Goal: Check status: Check status

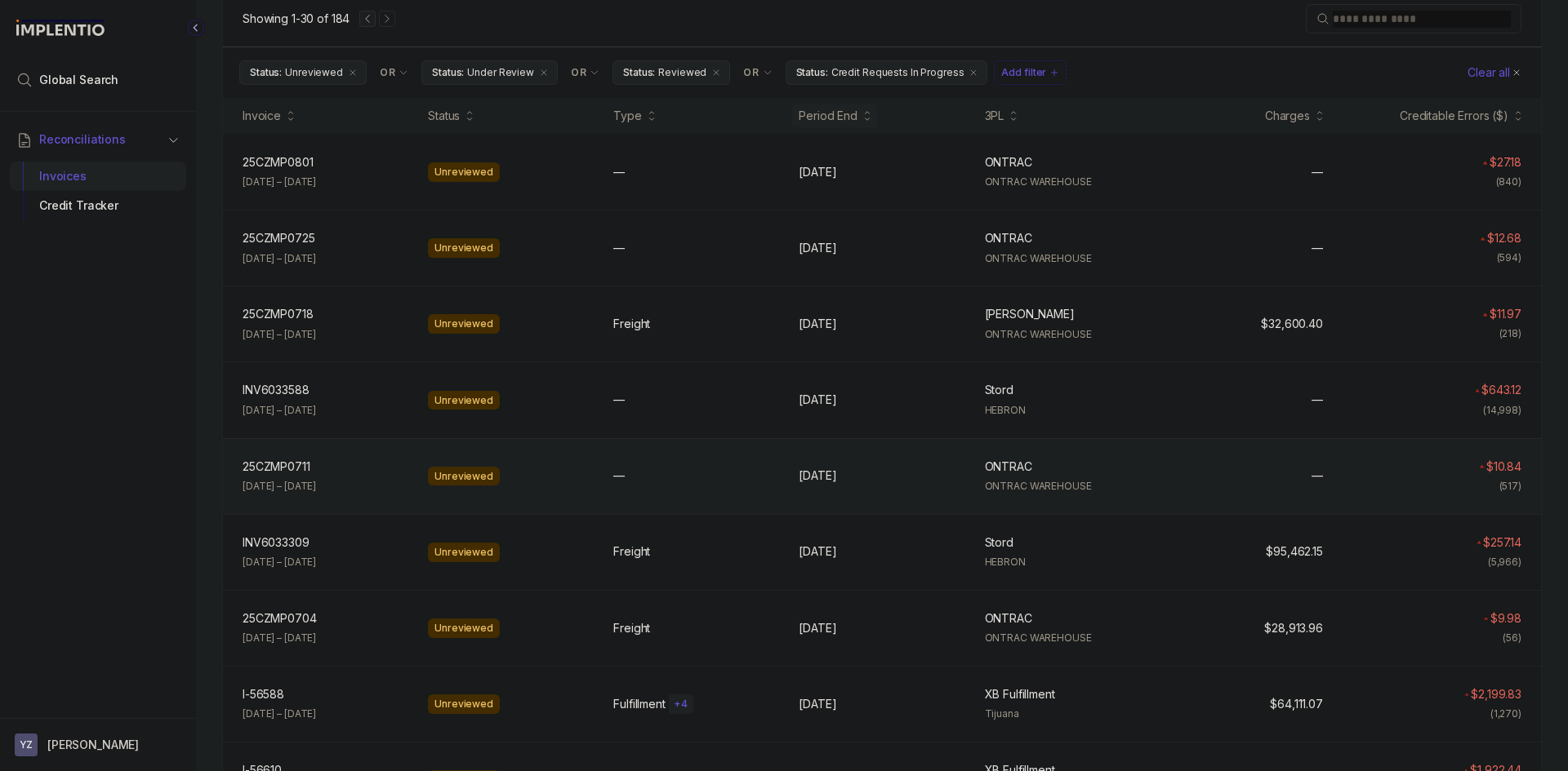
scroll to position [163, 0]
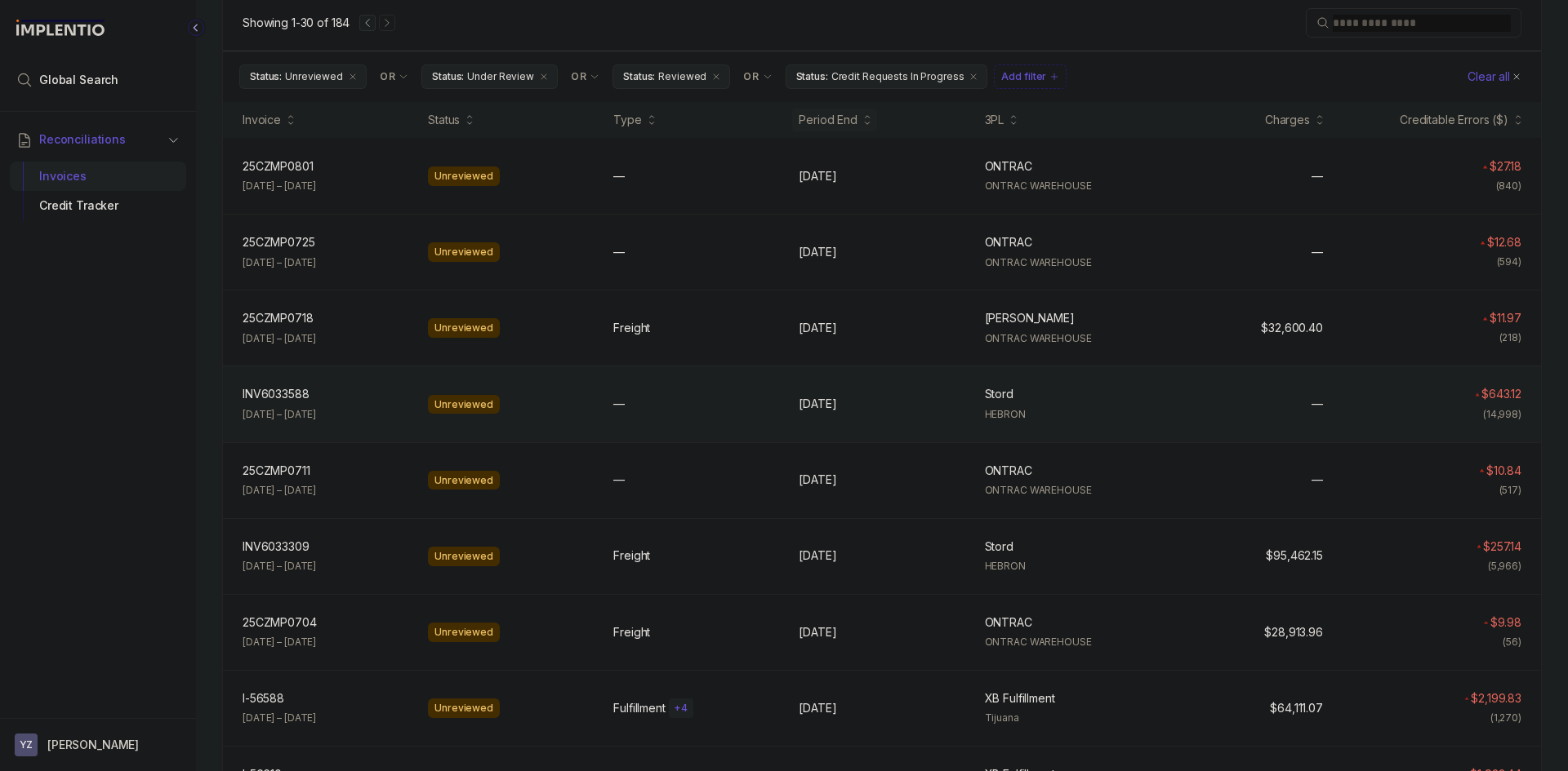
click at [316, 407] on p "Jun 4 – Jul 14, 2025" at bounding box center [278, 415] width 73 height 17
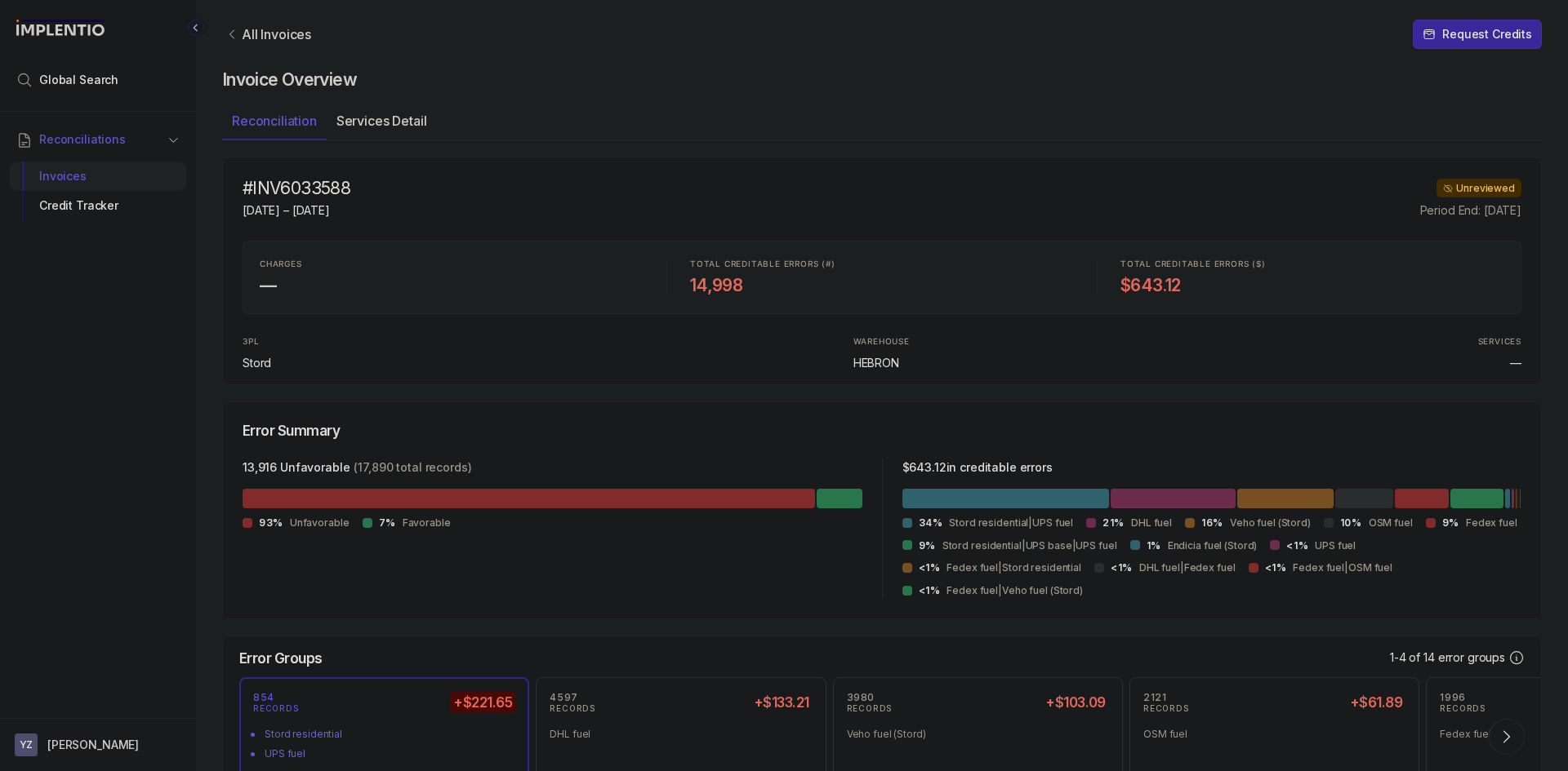
click at [382, 123] on p "Services Detail" at bounding box center [382, 121] width 91 height 20
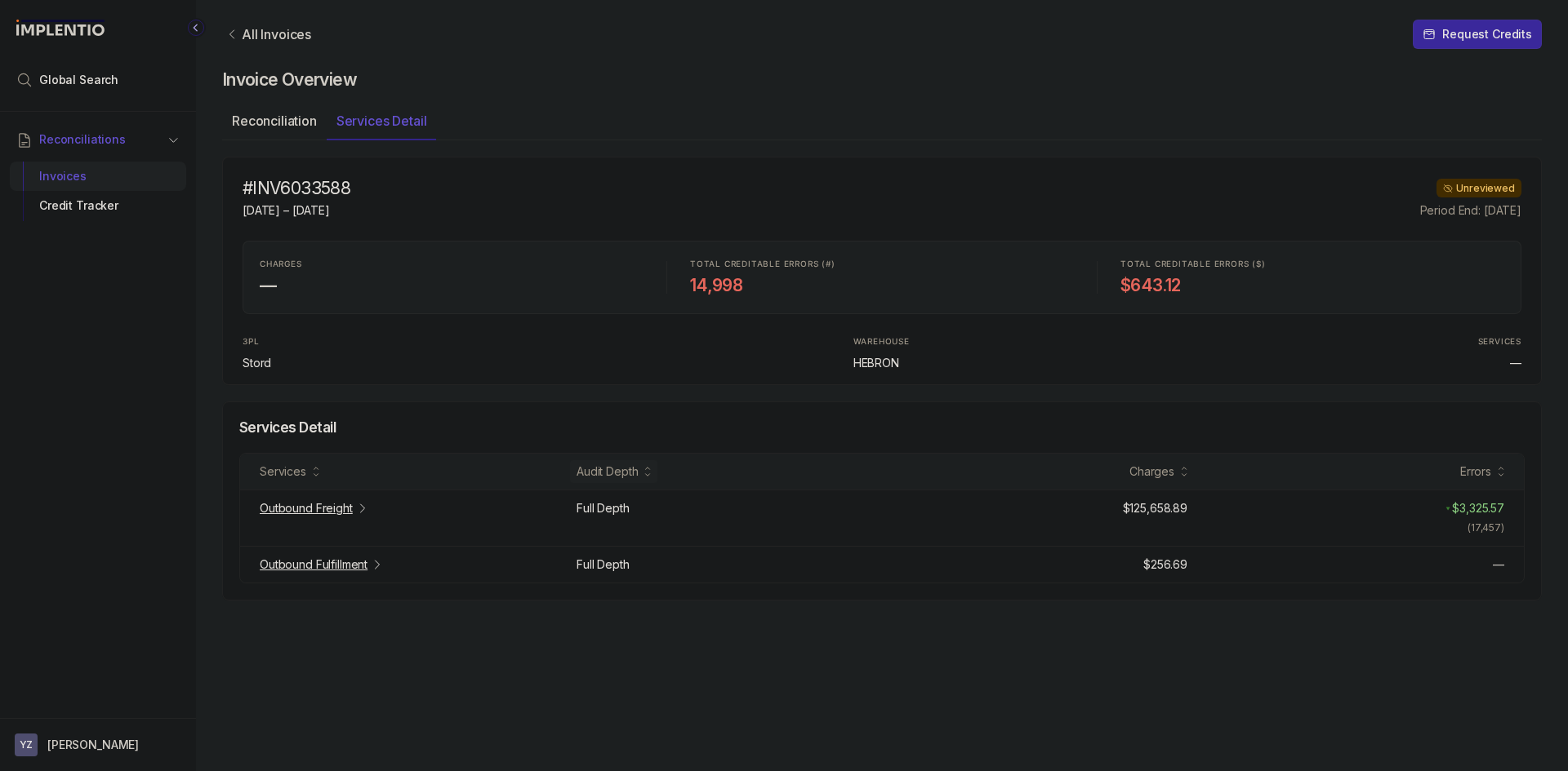
click at [302, 125] on p "Reconciliation" at bounding box center [274, 121] width 85 height 20
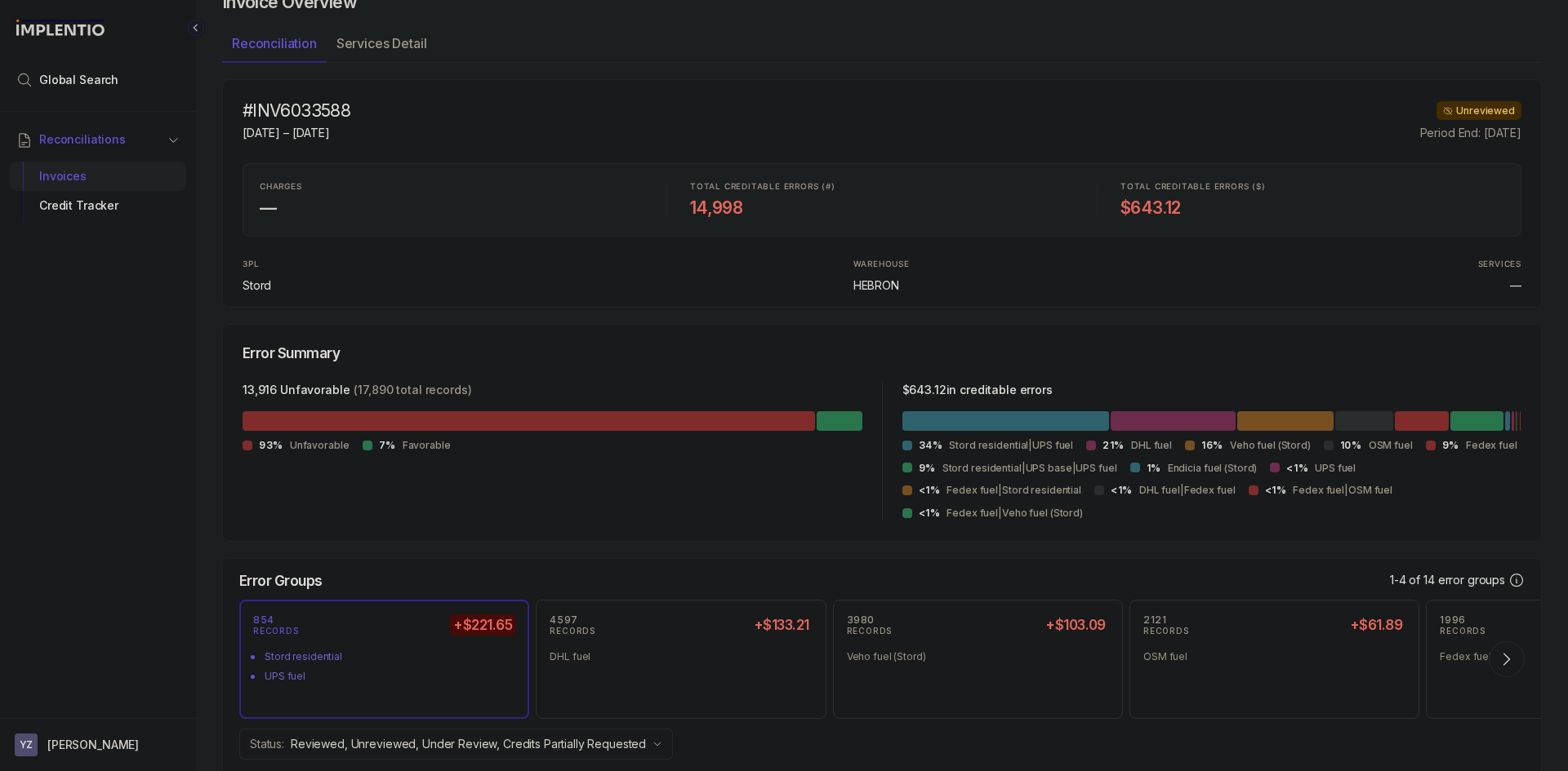
scroll to position [82, 0]
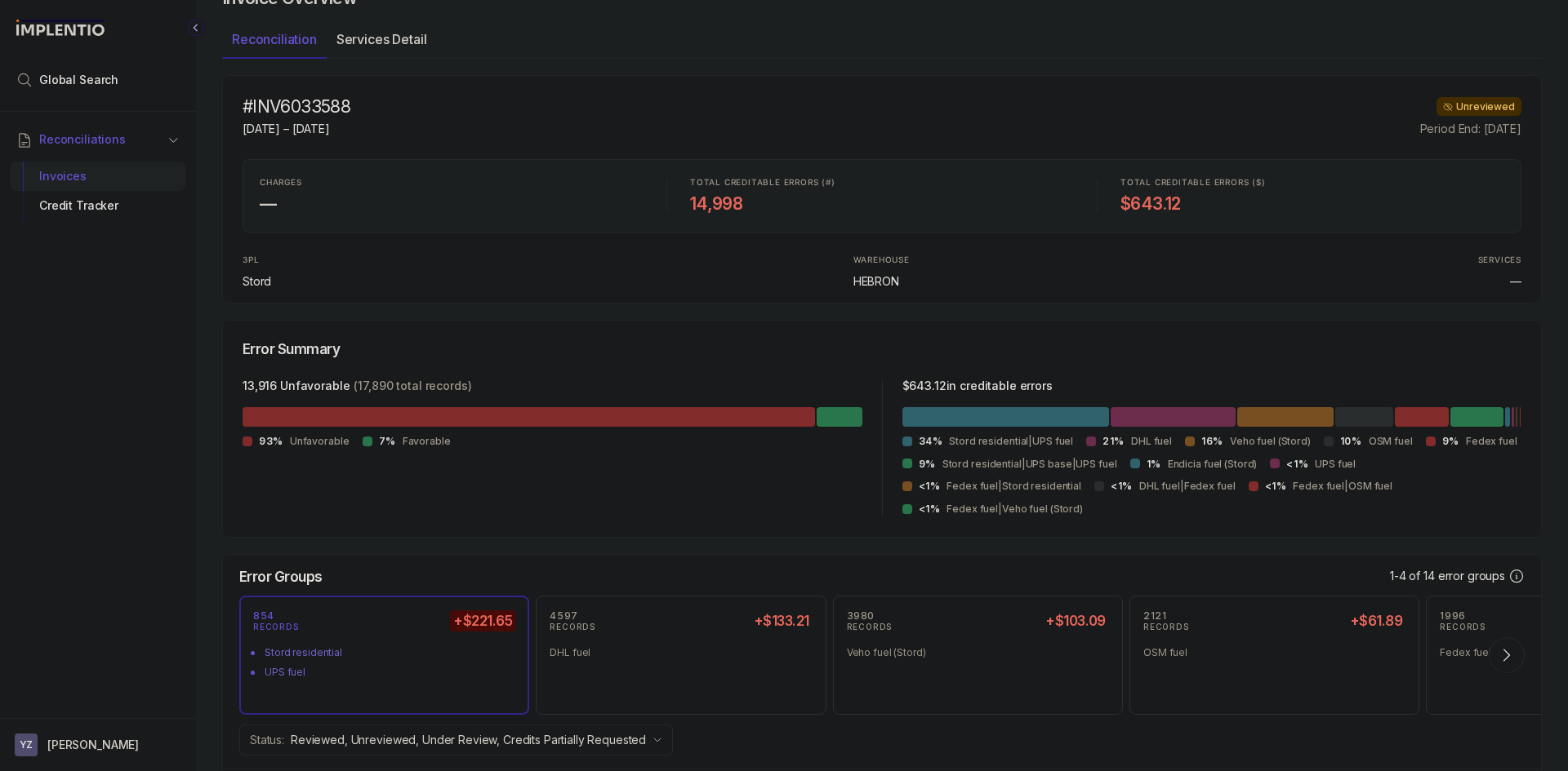
click at [367, 40] on p "Services Detail" at bounding box center [382, 39] width 91 height 20
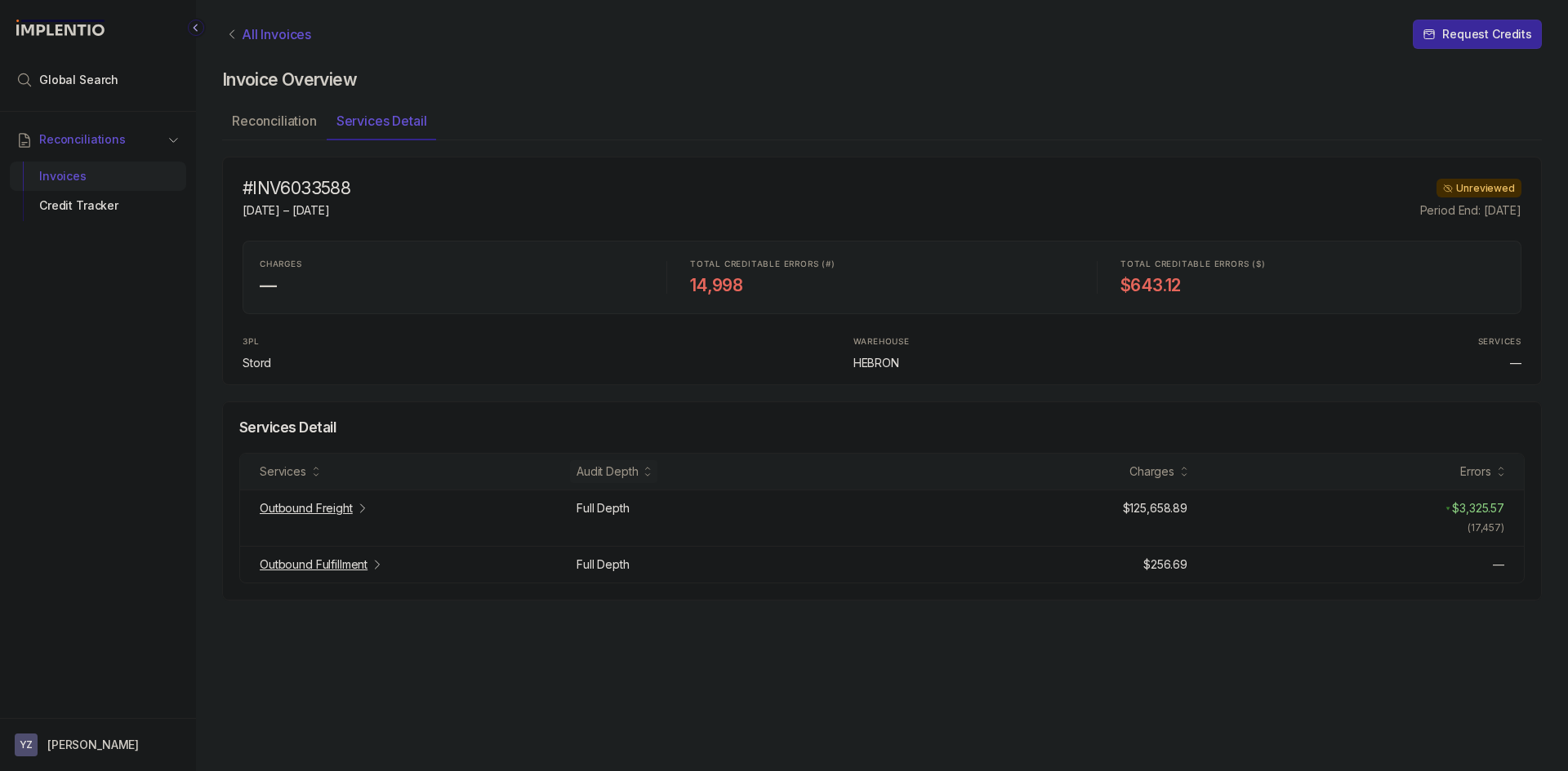
click at [279, 39] on p "All Invoices" at bounding box center [276, 34] width 69 height 17
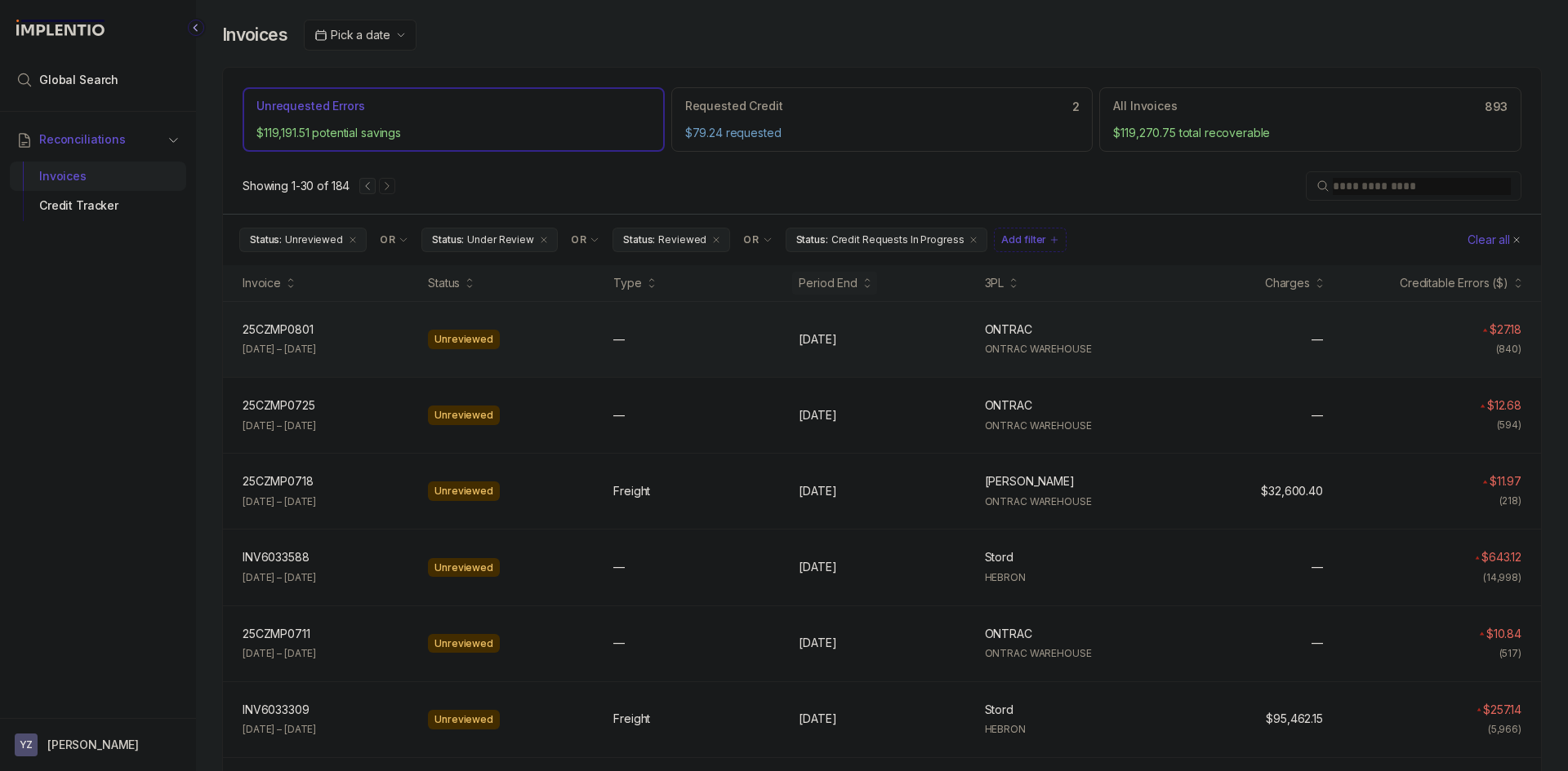
click at [339, 345] on div "25CZMP0801 25CZMP0801 Jul 26 – Aug 1, 2025" at bounding box center [325, 340] width 179 height 36
